Goal: Information Seeking & Learning: Learn about a topic

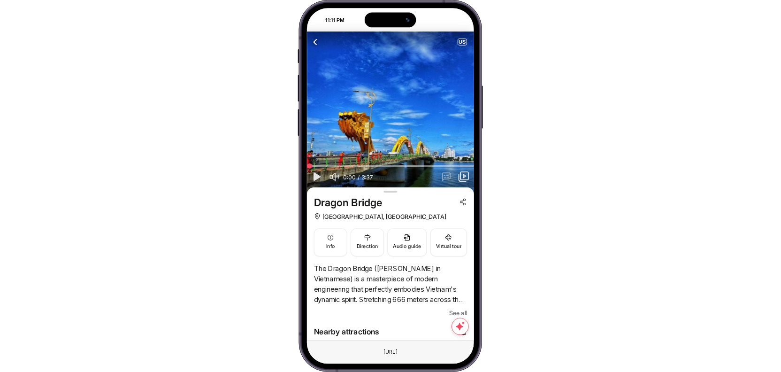
scroll to position [69, 0]
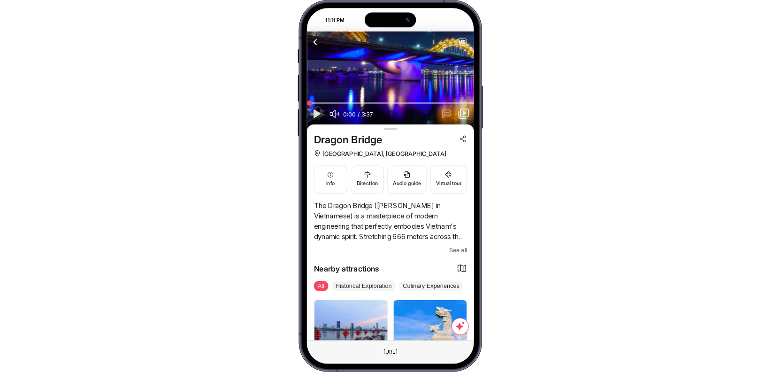
click at [450, 247] on span "See all" at bounding box center [458, 250] width 18 height 10
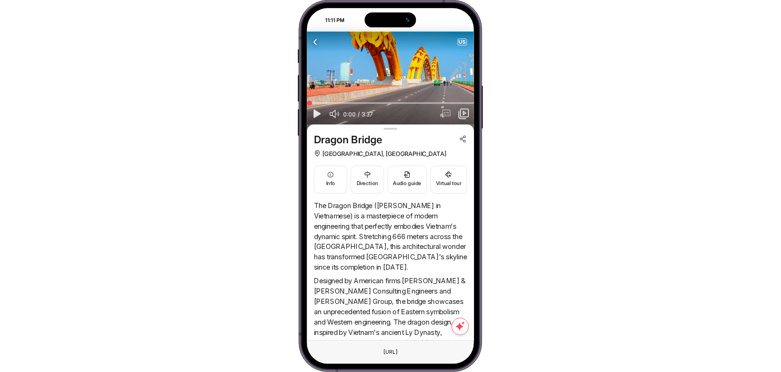
scroll to position [0, 0]
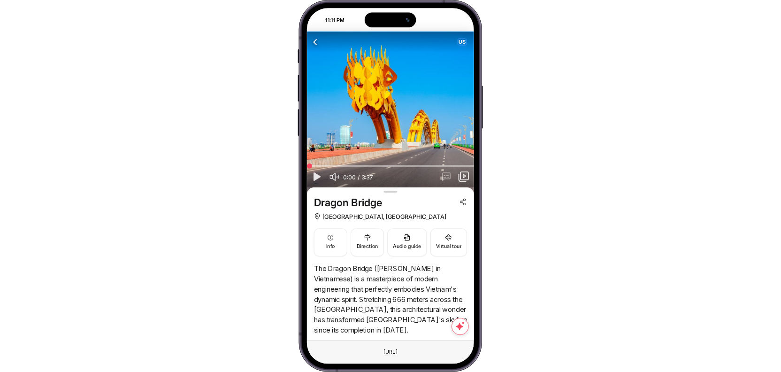
click at [464, 44] on span "US" at bounding box center [462, 42] width 8 height 6
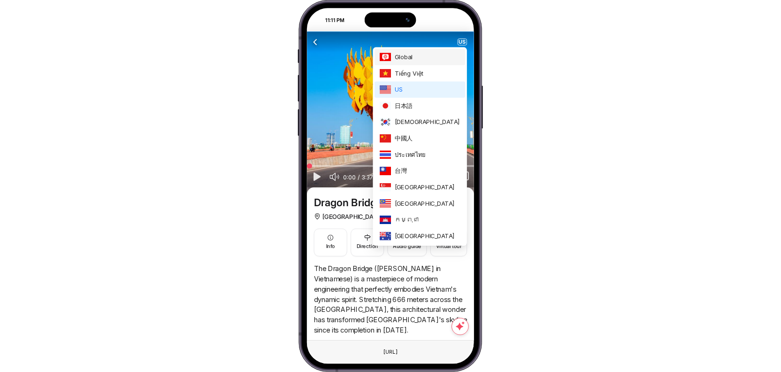
click at [453, 57] on span "Global" at bounding box center [428, 57] width 66 height 9
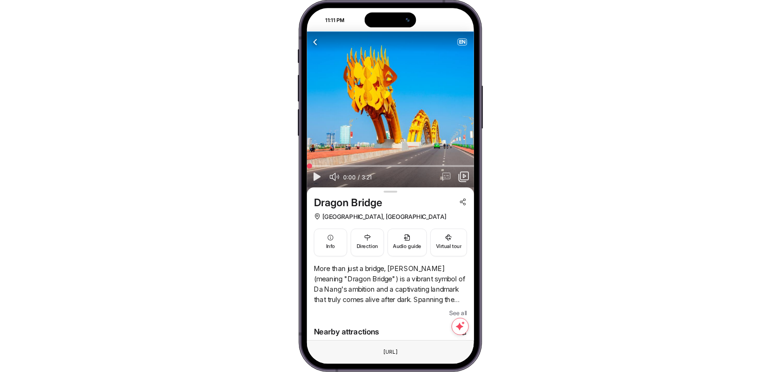
scroll to position [69, 0]
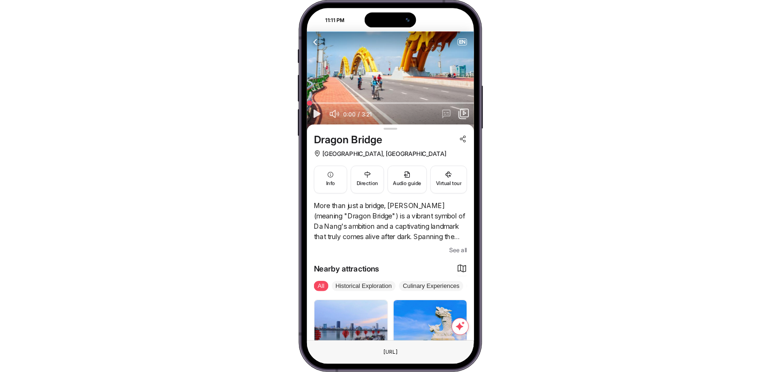
click at [461, 249] on span "See all" at bounding box center [458, 250] width 18 height 10
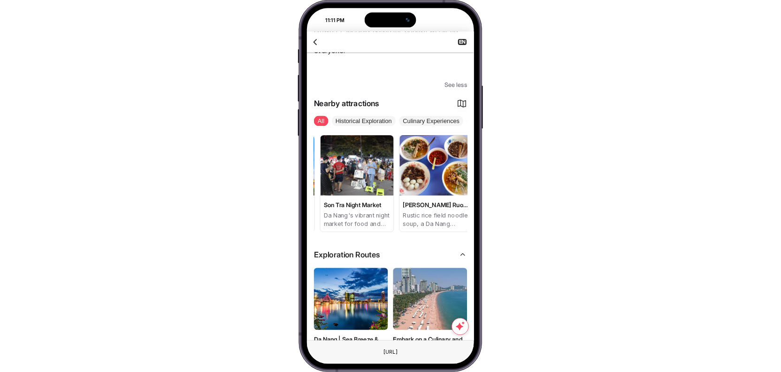
scroll to position [0, 0]
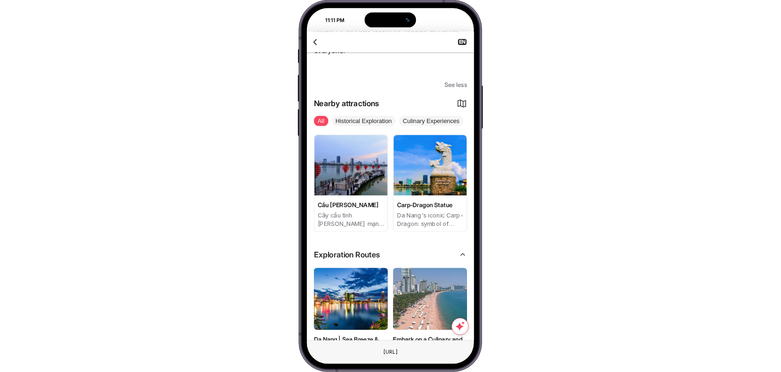
drag, startPoint x: 437, startPoint y: 206, endPoint x: 327, endPoint y: 213, distance: 110.6
click at [327, 213] on div "Cầu Tình Yêu Cây cầu tình yêu lãng mạn bậc nhất Đà Nẵng Carp-Dragon Statue Da N…" at bounding box center [391, 183] width 154 height 98
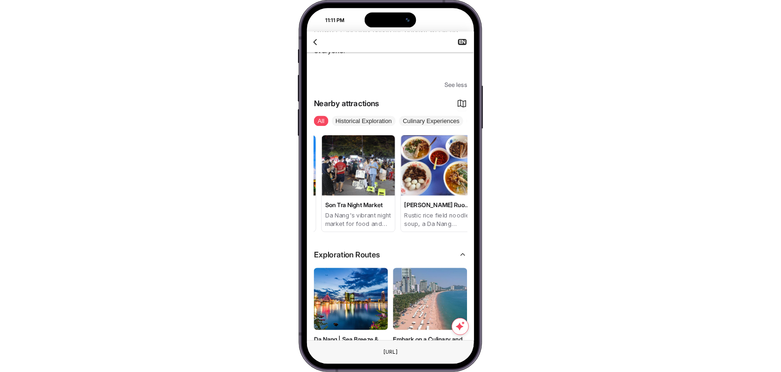
drag, startPoint x: 402, startPoint y: 211, endPoint x: 334, endPoint y: 199, distance: 69.2
click at [316, 199] on div "Cầu Tình Yêu Cây cầu tình yêu lãng mạn bậc nhất Đà Nẵng Carp-Dragon Statue Da N…" at bounding box center [240, 183] width 154 height 98
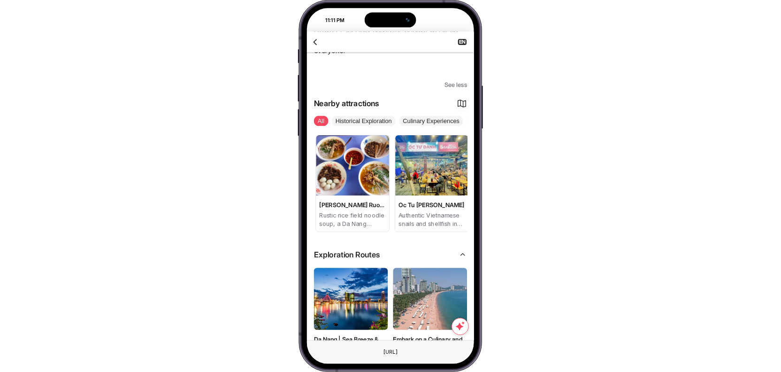
drag, startPoint x: 406, startPoint y: 216, endPoint x: 361, endPoint y: 209, distance: 45.6
click at [361, 209] on div "Banh Canh Ruong Noodle Soup Rustic rice field noodle soup, a Da Nang treasure." at bounding box center [352, 215] width 73 height 31
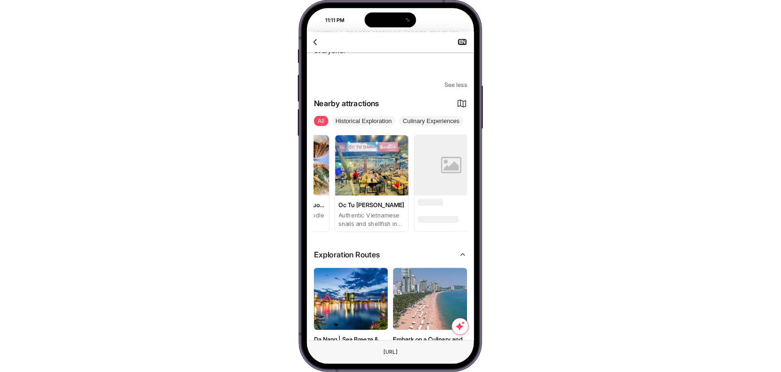
scroll to position [0, 327]
drag, startPoint x: 392, startPoint y: 228, endPoint x: 358, endPoint y: 216, distance: 36.4
click at [358, 216] on div "Cầu Tình Yêu Cây cầu tình yêu lãng mạn bậc nhất Đà Nẵng Carp-Dragon Statue Da N…" at bounding box center [391, 183] width 154 height 98
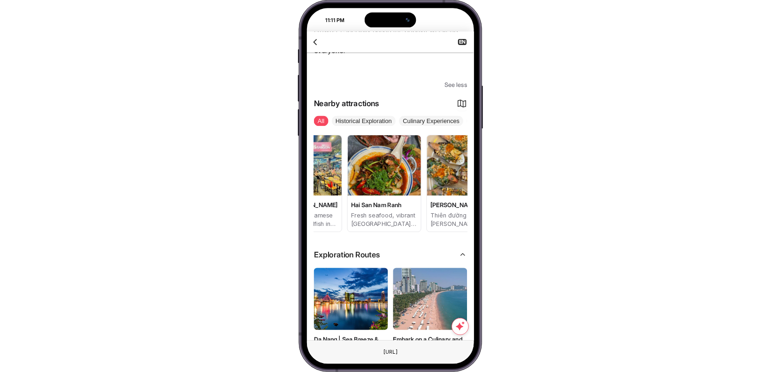
scroll to position [0, 439]
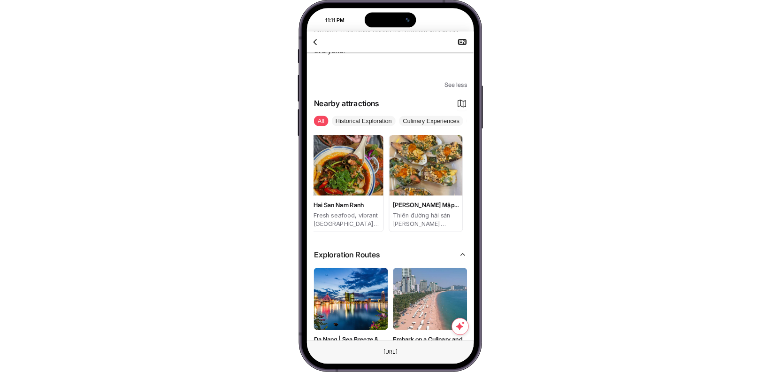
drag, startPoint x: 418, startPoint y: 221, endPoint x: 362, endPoint y: 203, distance: 58.1
click at [362, 203] on div "Hai San Nam Ranh Fresh seafood, vibrant Đà Nẵng dining." at bounding box center [346, 215] width 73 height 31
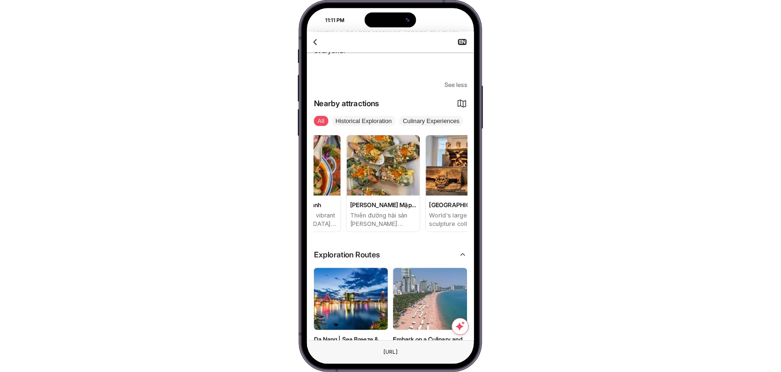
drag, startPoint x: 386, startPoint y: 219, endPoint x: 363, endPoint y: 211, distance: 24.2
click at [363, 211] on div "Cầu Tình Yêu Cây cầu tình yêu lãng mạn bậc nhất Đà Nẵng Carp-Dragon Statue Da N…" at bounding box center [391, 183] width 154 height 98
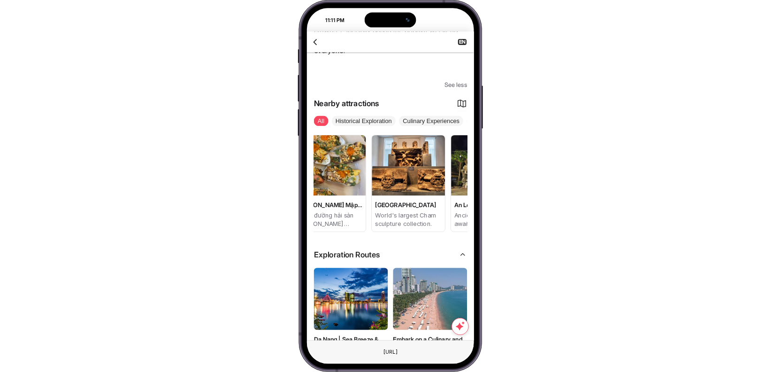
drag, startPoint x: 400, startPoint y: 226, endPoint x: 370, endPoint y: 209, distance: 34.3
click at [370, 209] on div "Cầu Tình Yêu Cây cầu tình yêu lãng mạn bậc nhất Đà Nẵng Carp-Dragon Statue Da N…" at bounding box center [391, 183] width 154 height 98
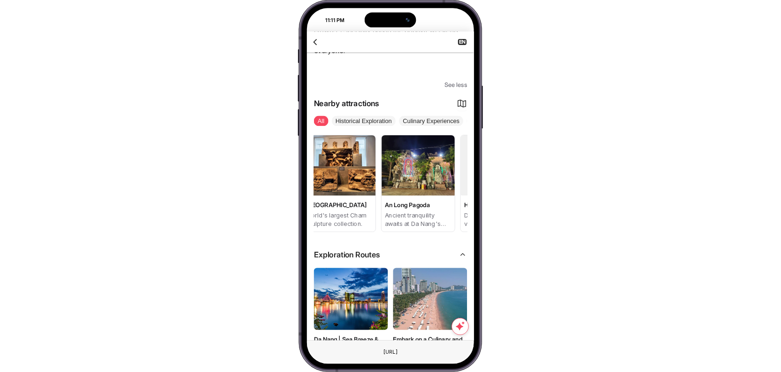
drag, startPoint x: 395, startPoint y: 223, endPoint x: 356, endPoint y: 208, distance: 41.0
click at [356, 208] on div "Da Nang Museum Of Cham Sculpture World's largest Cham sculpture collection." at bounding box center [338, 215] width 73 height 31
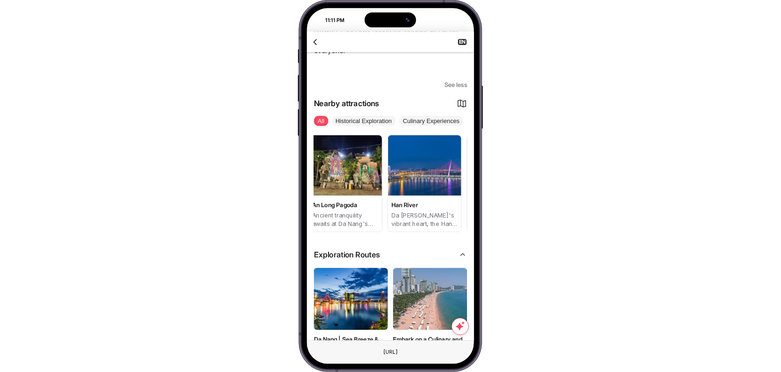
drag, startPoint x: 391, startPoint y: 228, endPoint x: 352, endPoint y: 212, distance: 42.1
click at [352, 212] on div "An Long Pagoda Ancient tranquility awaits at Da Nang's An Long Pagoda." at bounding box center [345, 215] width 73 height 31
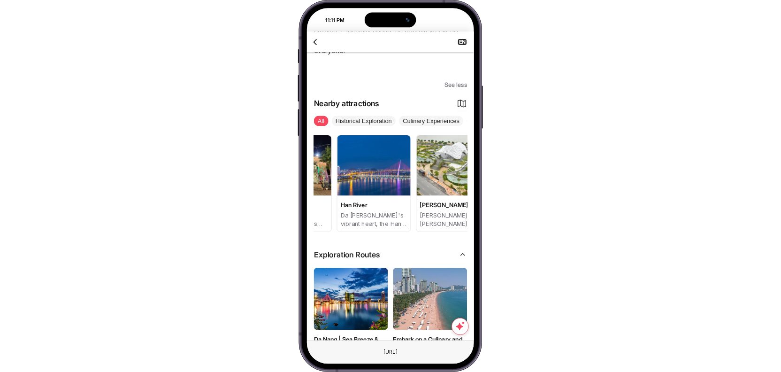
drag, startPoint x: 382, startPoint y: 219, endPoint x: 361, endPoint y: 209, distance: 23.1
click at [361, 209] on div "Han River Da Nang's vibrant heart, the Han River." at bounding box center [374, 215] width 73 height 31
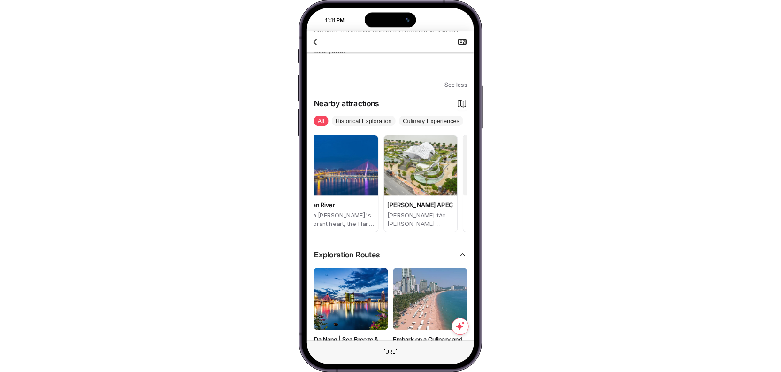
drag, startPoint x: 371, startPoint y: 209, endPoint x: 365, endPoint y: 207, distance: 6.1
click at [365, 207] on div "Han River Da Nang's vibrant heart, the Han River." at bounding box center [341, 215] width 73 height 31
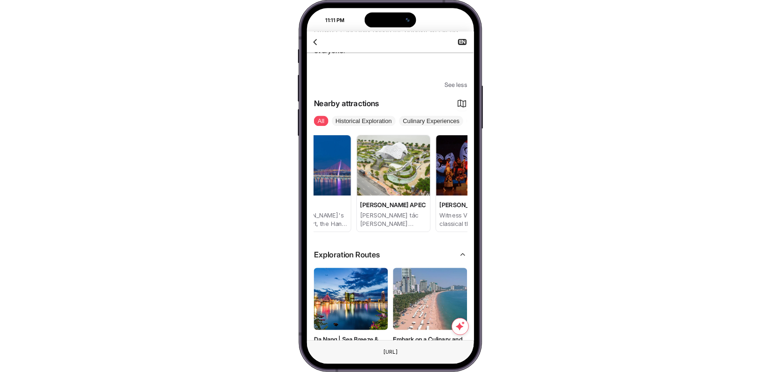
drag, startPoint x: 388, startPoint y: 217, endPoint x: 376, endPoint y: 213, distance: 12.6
click at [369, 208] on div "Công Viên APEC Kiệt tác kiến trúc hiện đại bên bờ sông Hàn" at bounding box center [393, 215] width 73 height 31
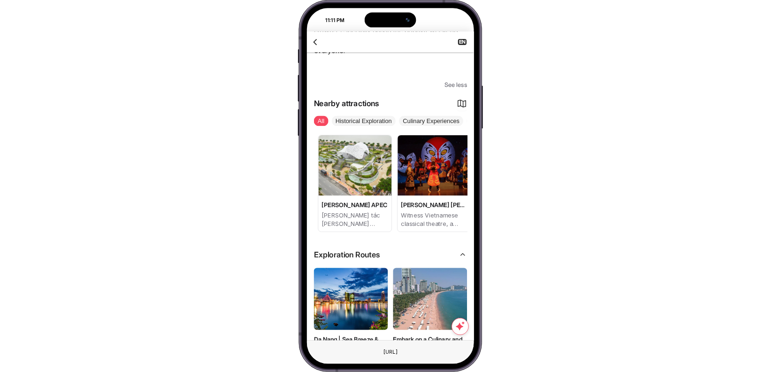
drag, startPoint x: 393, startPoint y: 223, endPoint x: 377, endPoint y: 214, distance: 19.2
click at [376, 213] on p "Kiệt tác kiến trúc hiện đại bên bờ sông Hàn" at bounding box center [355, 219] width 66 height 17
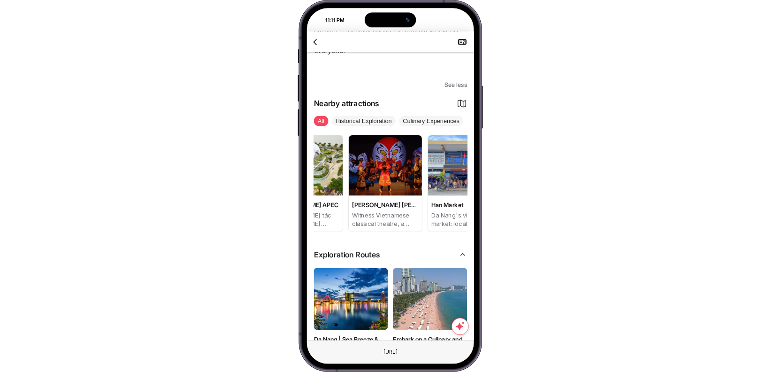
drag, startPoint x: 423, startPoint y: 222, endPoint x: 397, endPoint y: 208, distance: 29.6
click at [397, 208] on div "Nguyễn Hiển Dĩnh Tuồng Theatre Witness Vietnamese classical theatre, a vibrant …" at bounding box center [385, 215] width 73 height 31
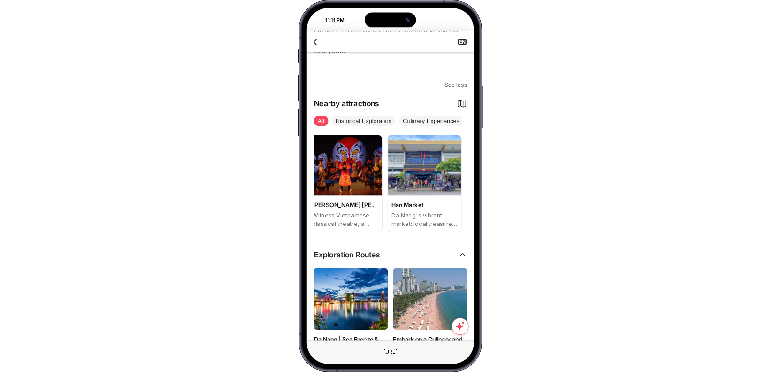
drag, startPoint x: 413, startPoint y: 218, endPoint x: 391, endPoint y: 208, distance: 24.2
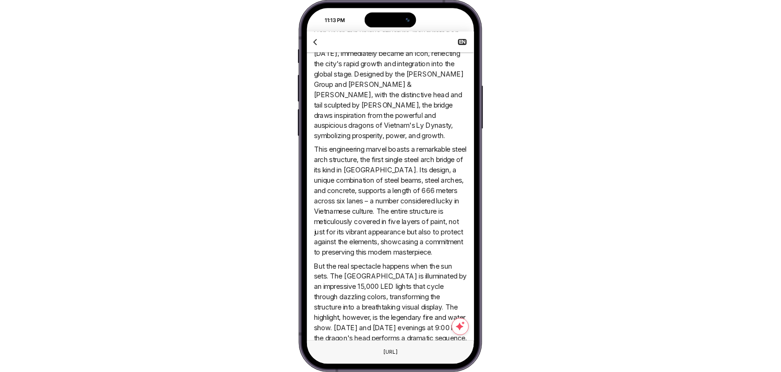
scroll to position [0, 0]
